Goal: Task Accomplishment & Management: Use online tool/utility

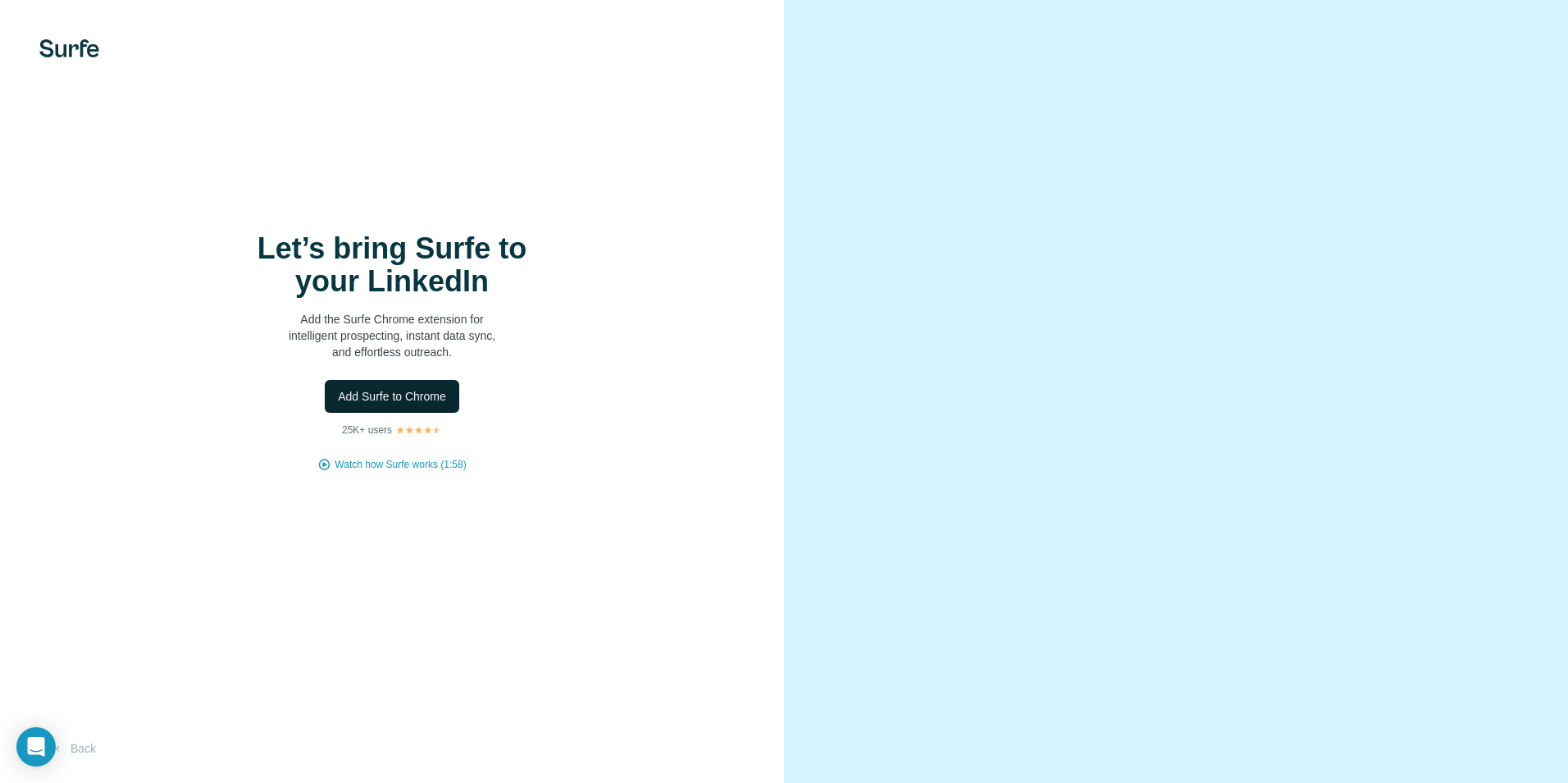
click at [405, 397] on span "Add Surfe to Chrome" at bounding box center [392, 396] width 108 height 17
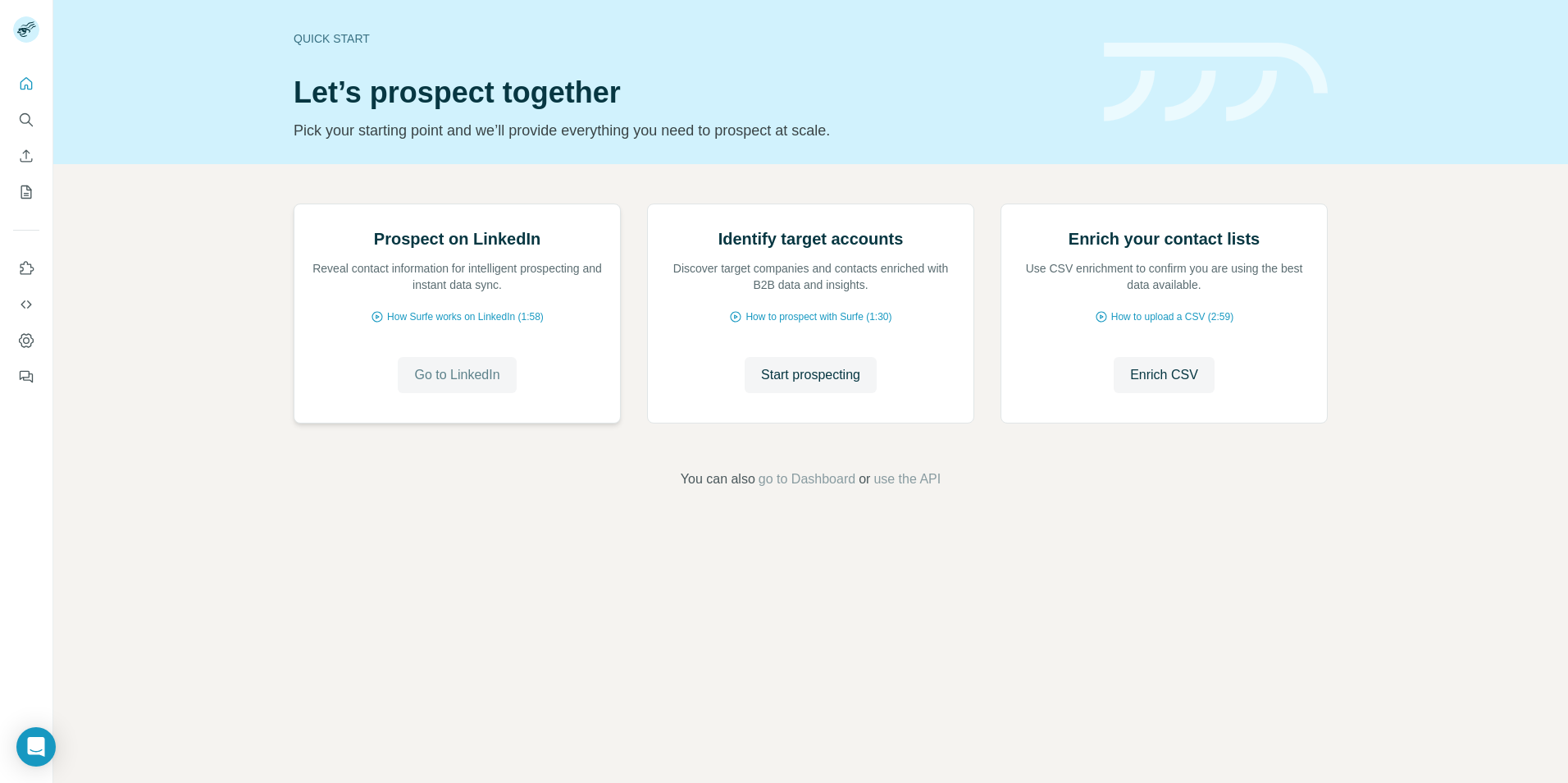
click at [463, 385] on span "Go to LinkedIn" at bounding box center [457, 375] width 85 height 20
